Goal: Find specific page/section: Find specific page/section

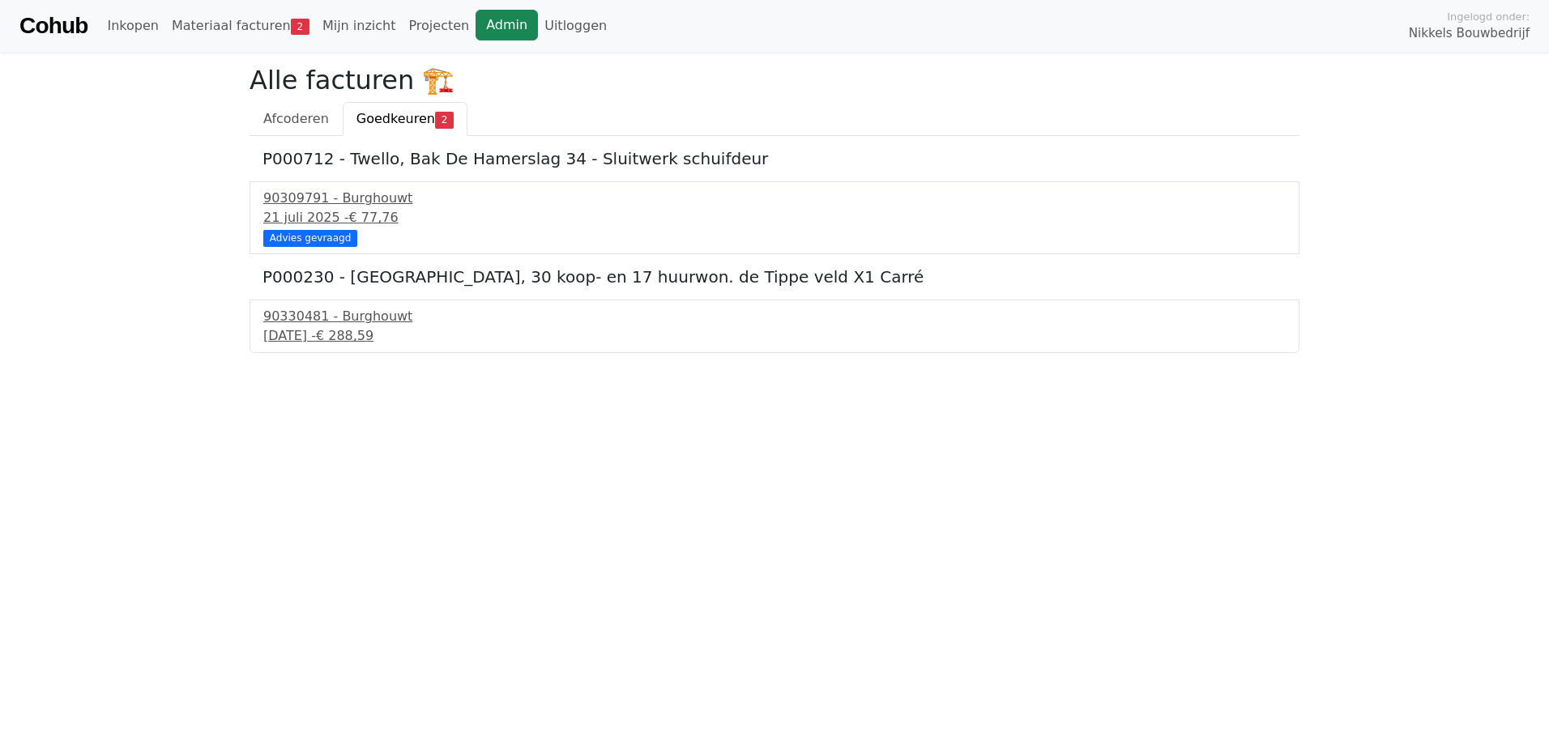
click at [476, 24] on link "Admin" at bounding box center [507, 25] width 62 height 31
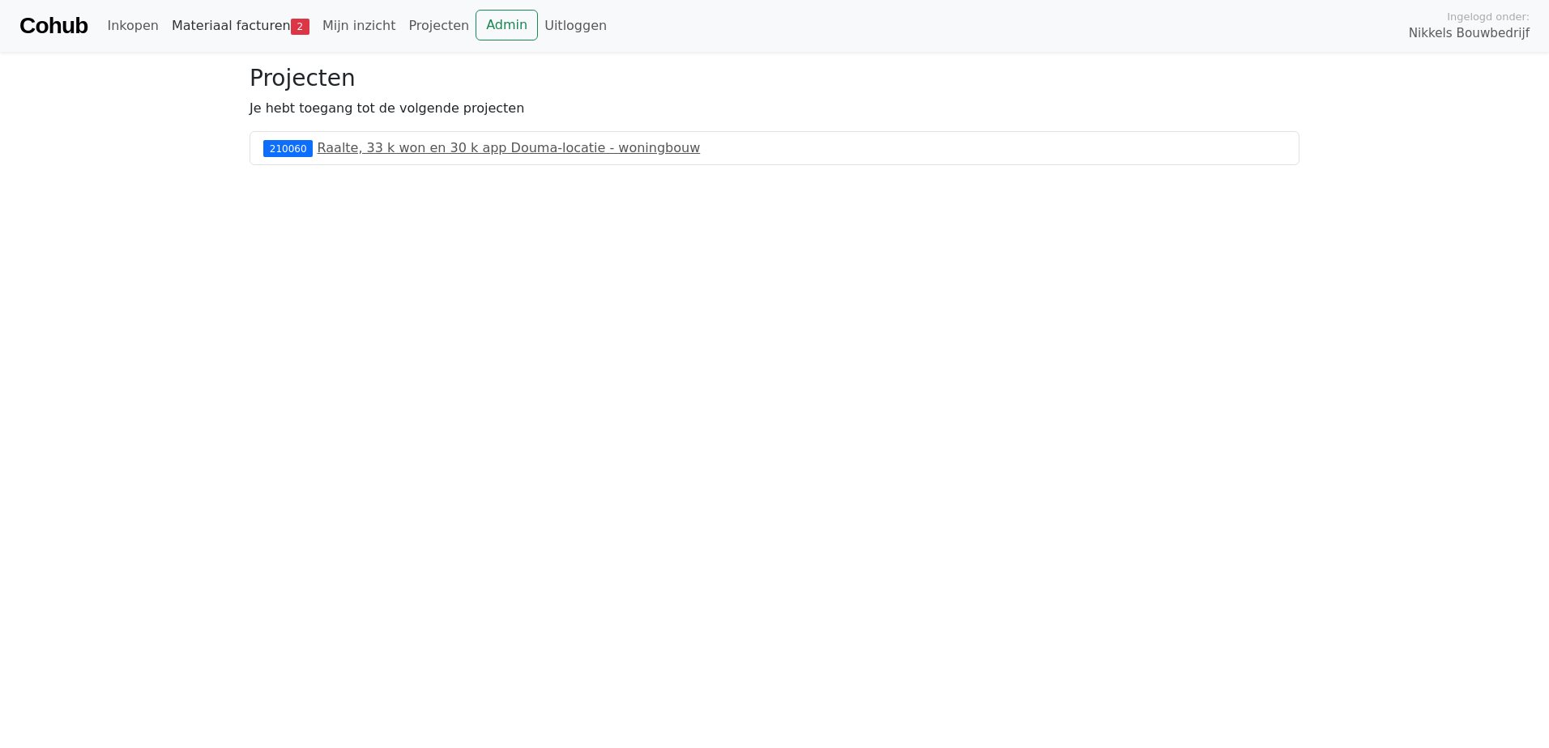
click at [231, 18] on link "Materiaal facturen 2" at bounding box center [240, 26] width 151 height 32
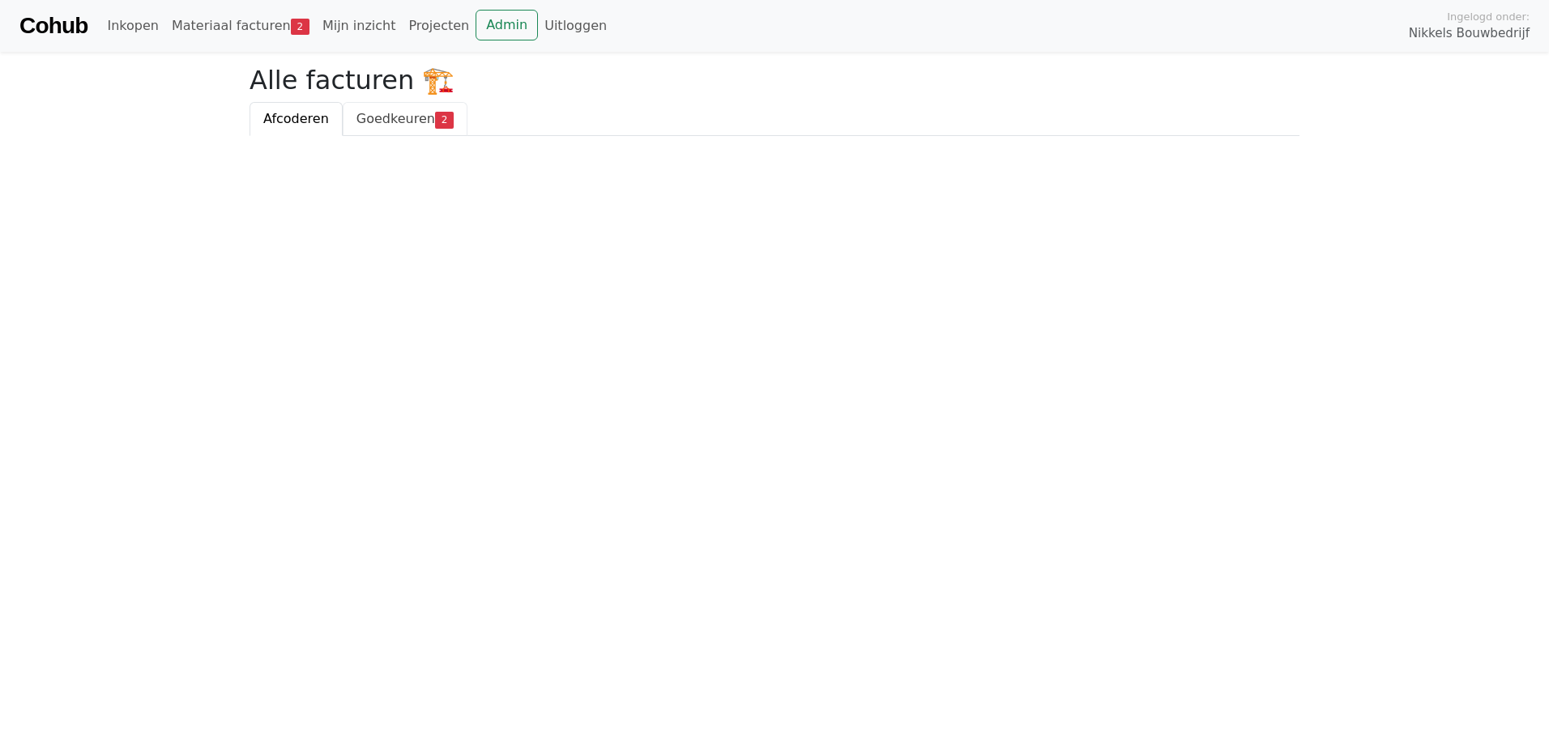
click at [387, 118] on span "Goedkeuren" at bounding box center [395, 118] width 79 height 15
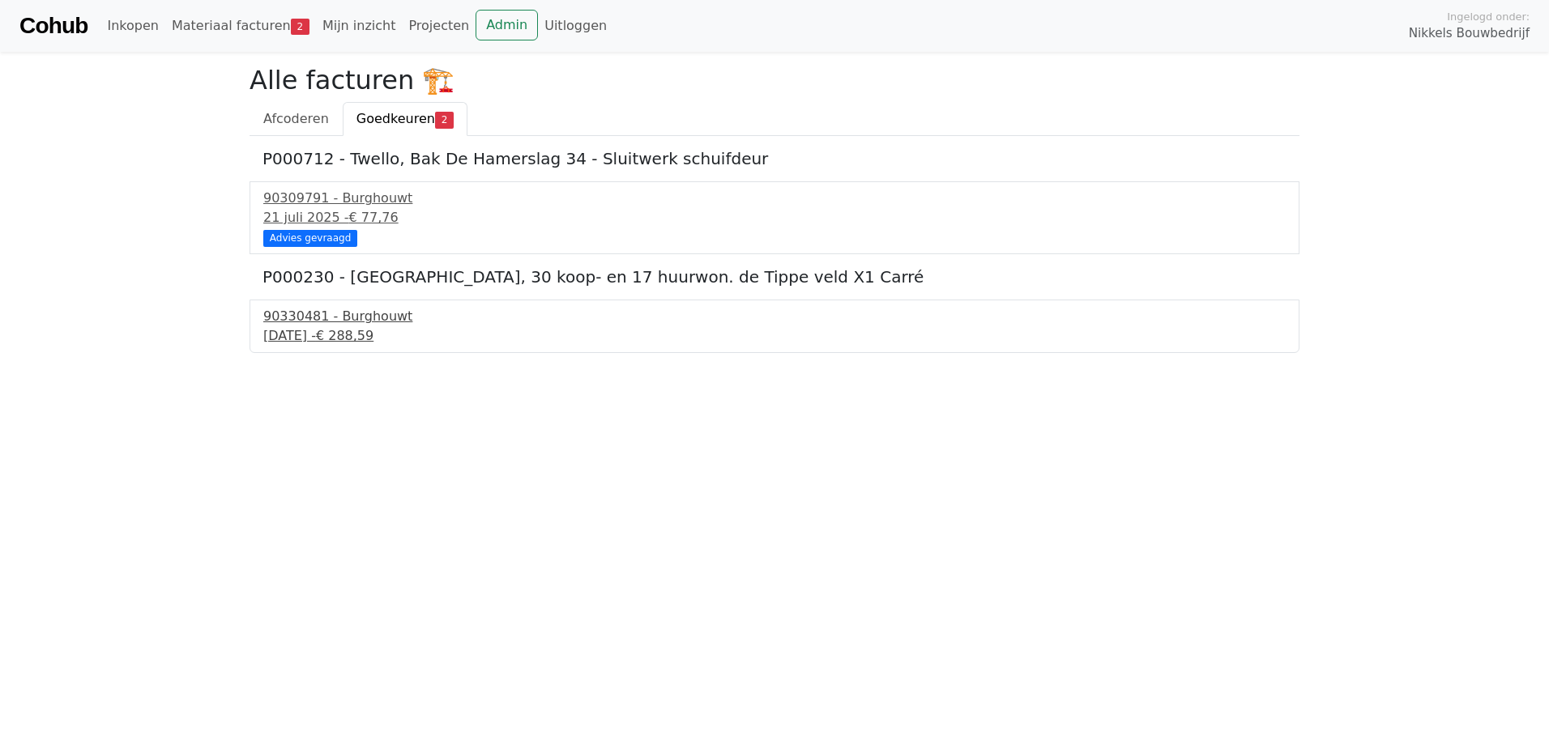
click at [298, 310] on div "90330481 - Burghouwt" at bounding box center [774, 316] width 1022 height 19
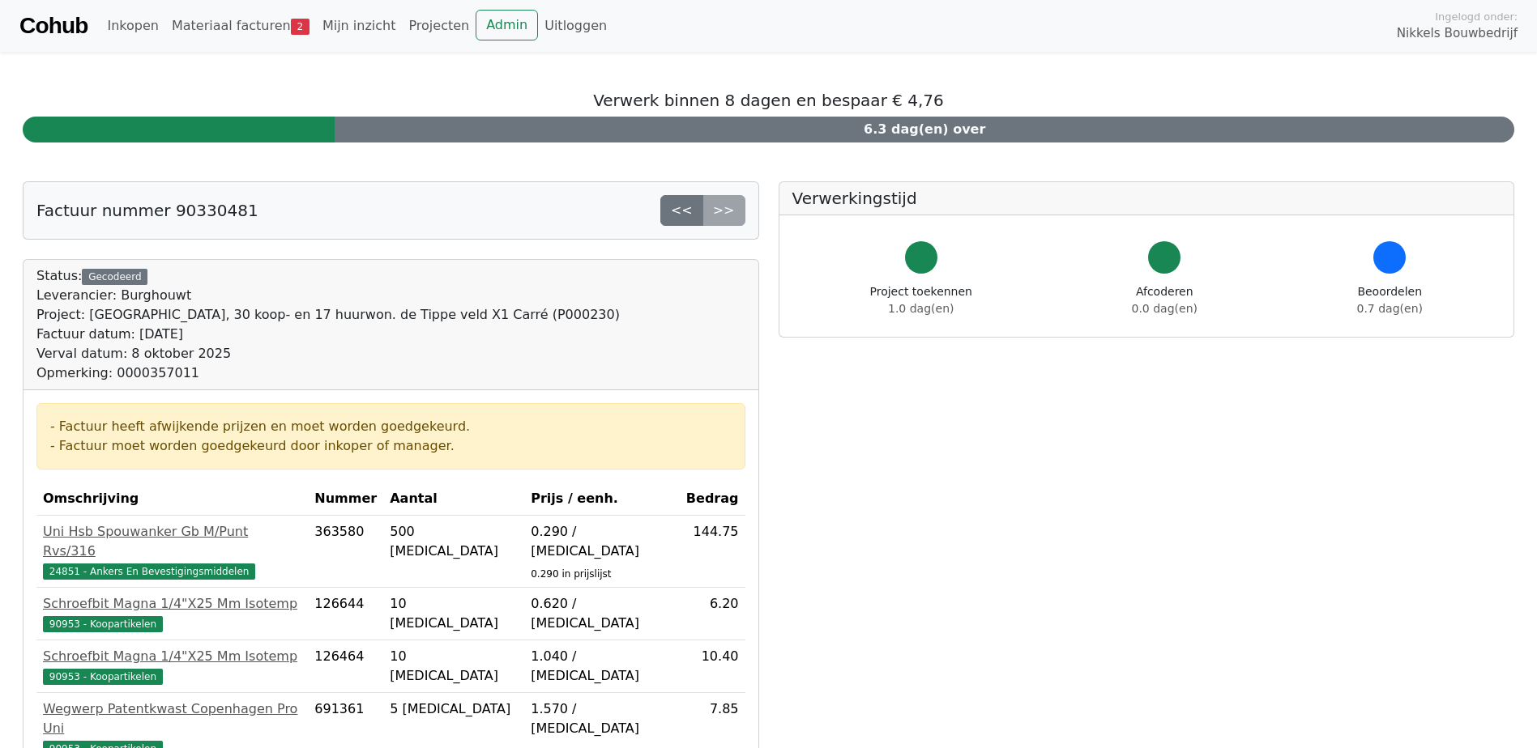
click at [79, 28] on link "Cohub" at bounding box center [53, 25] width 68 height 39
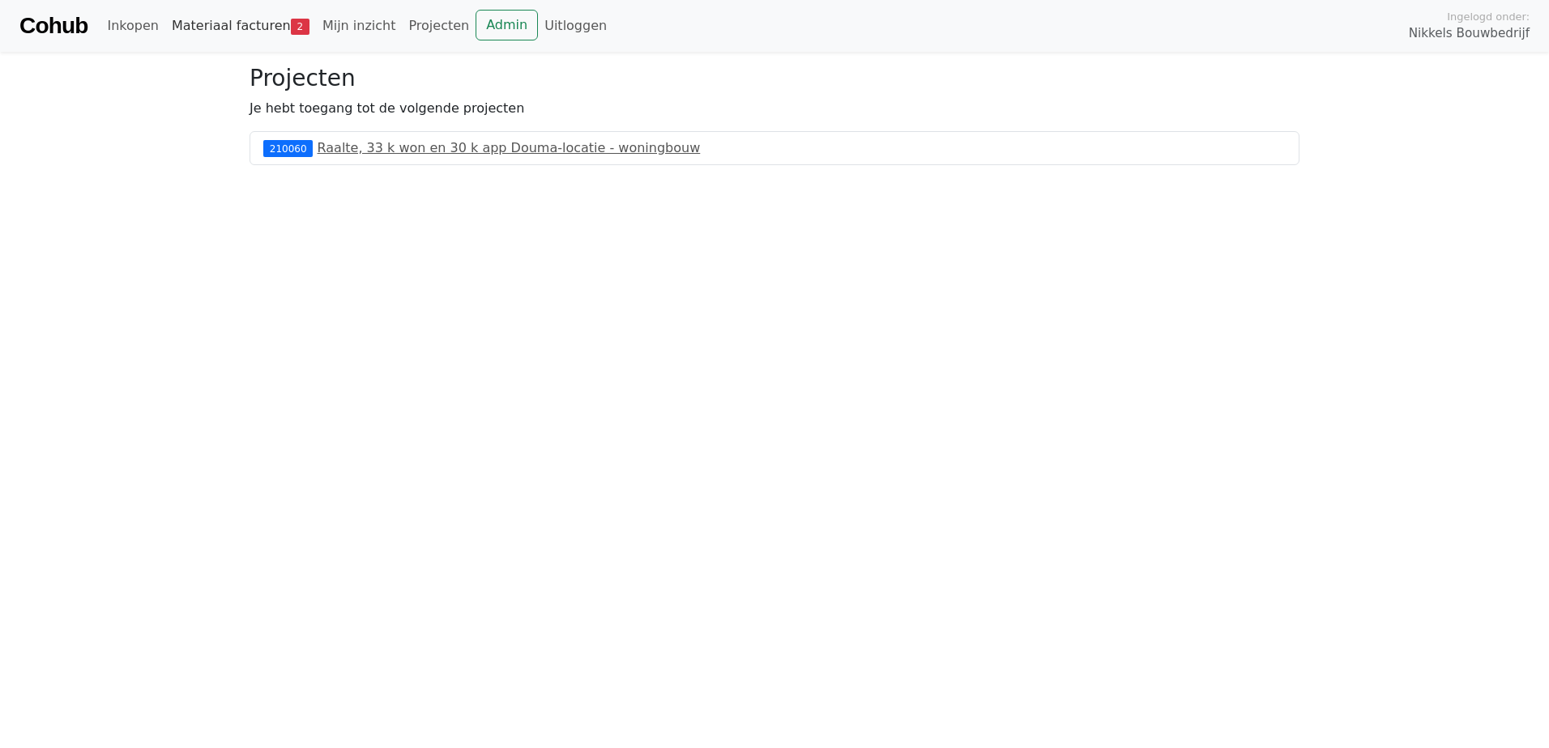
click at [258, 28] on link "Materiaal facturen 2" at bounding box center [240, 26] width 151 height 32
